Goal: Task Accomplishment & Management: Use online tool/utility

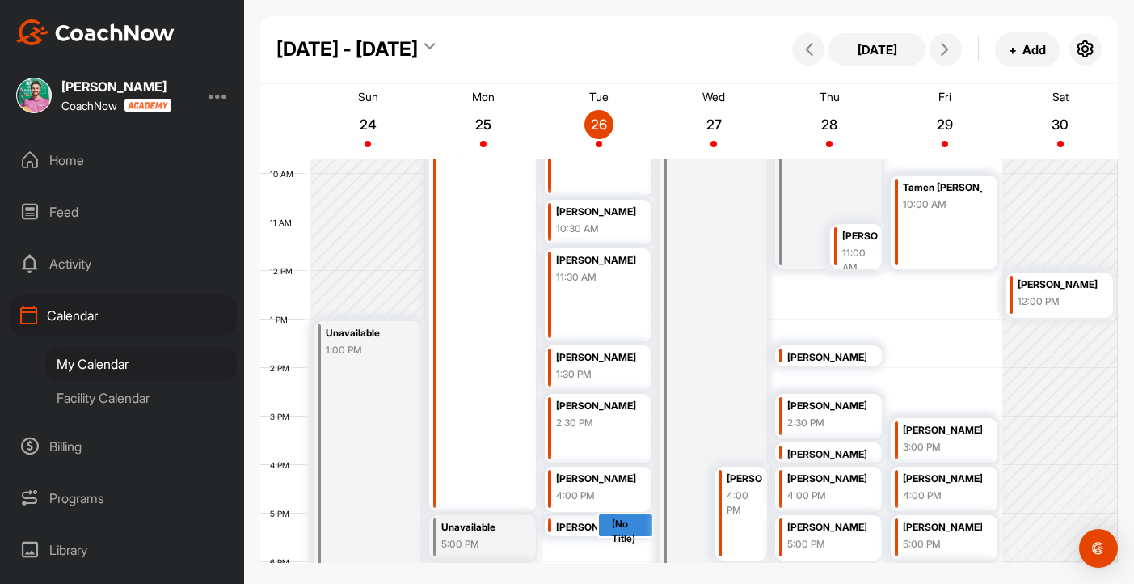
scroll to position [479, 0]
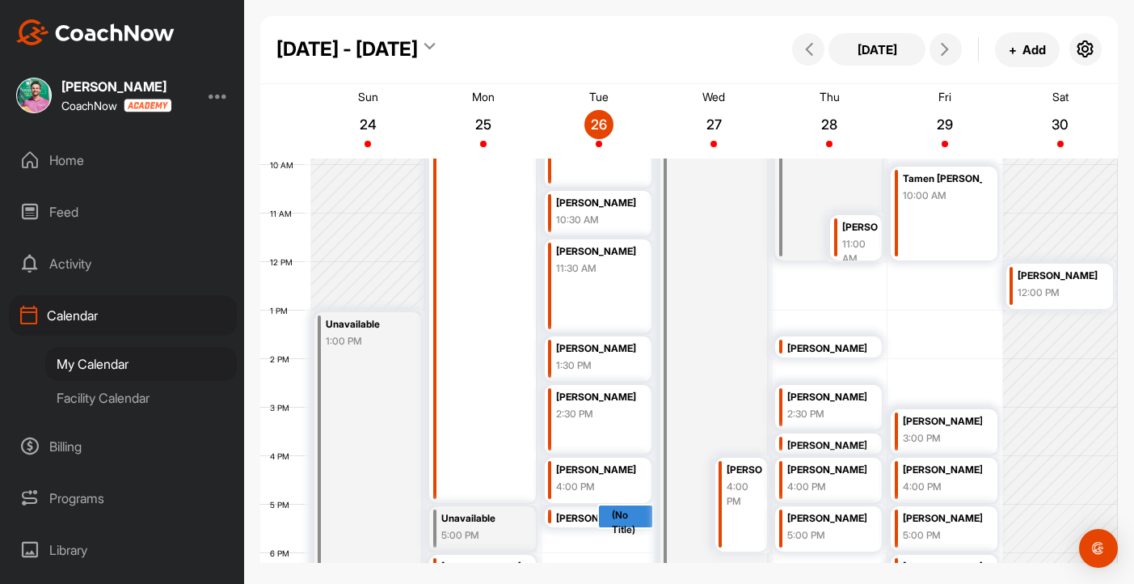
click at [639, 525] on div "(No Title)" at bounding box center [632, 522] width 40 height 29
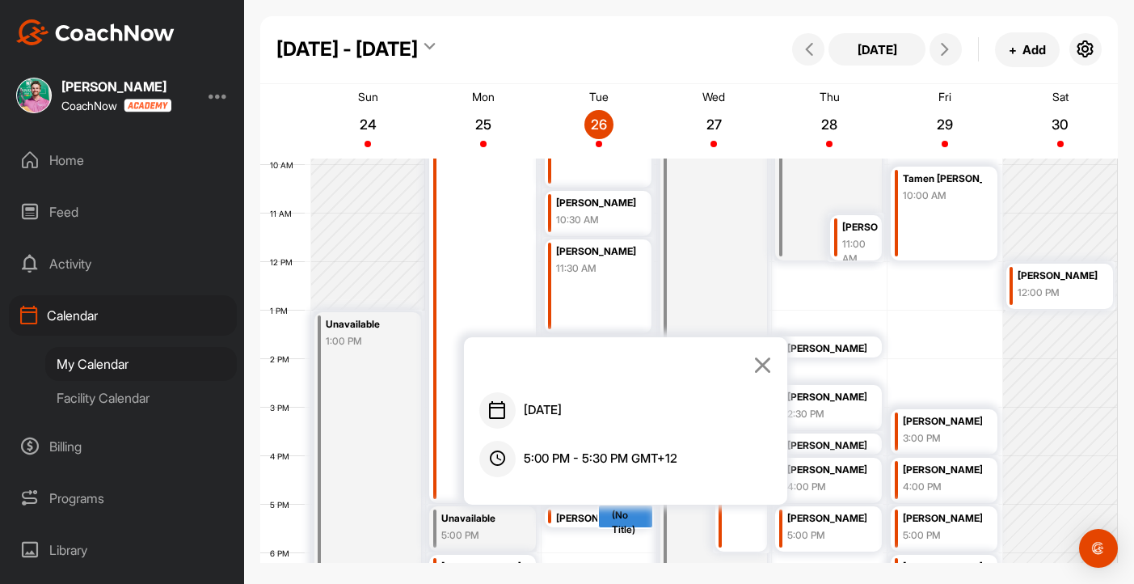
click at [764, 369] on icon at bounding box center [762, 365] width 19 height 18
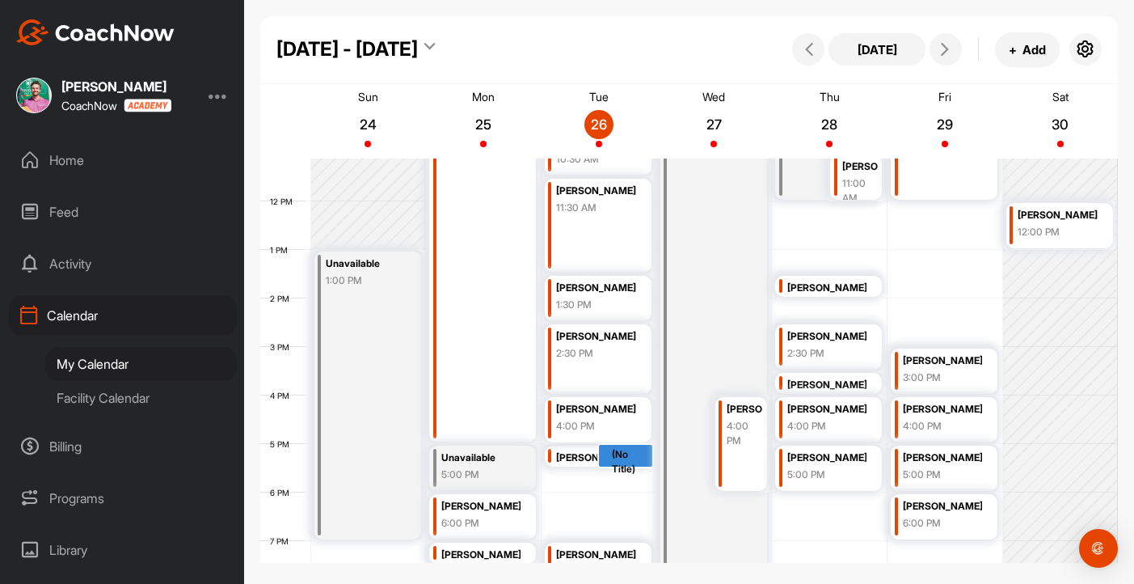
scroll to position [533, 0]
